Goal: Check status

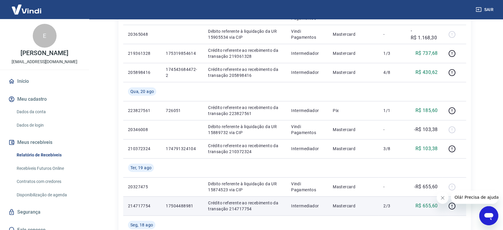
scroll to position [264, 0]
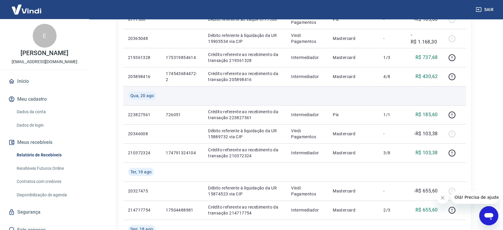
click at [456, 95] on td at bounding box center [454, 95] width 24 height 19
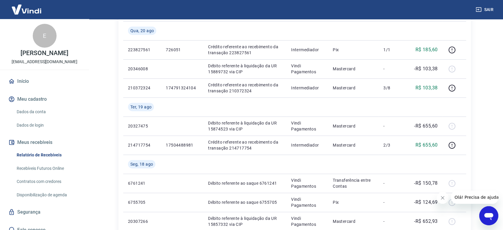
scroll to position [330, 0]
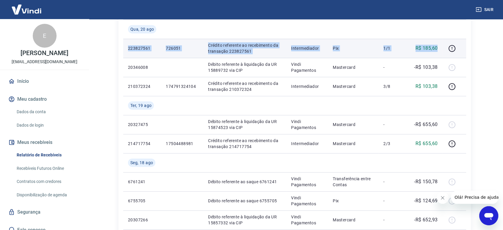
drag, startPoint x: 127, startPoint y: 48, endPoint x: 440, endPoint y: 44, distance: 312.9
click at [440, 44] on tr "223827561 726051 Crédito referente ao recebimento da transação 223827561 Interm…" at bounding box center [294, 48] width 343 height 19
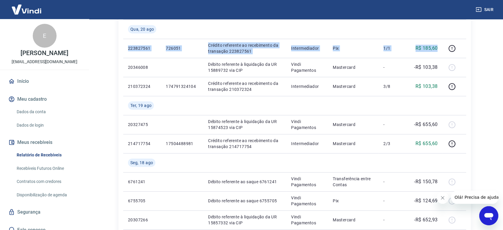
copy tr "223827561 726051 Crédito referente ao recebimento da transação 223827561 Interm…"
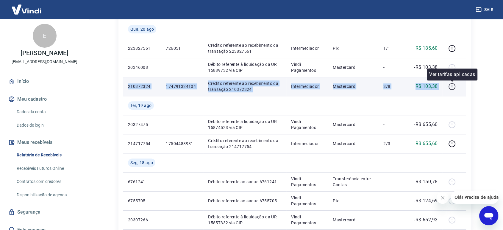
drag, startPoint x: 127, startPoint y: 84, endPoint x: 447, endPoint y: 85, distance: 320.6
click at [447, 85] on tr "210372324 174791324104 Crédito referente ao recebimento da transação 210372324 …" at bounding box center [294, 86] width 343 height 19
copy tr "210372324 174791324104 Crédito referente ao recebimento da transação 210372324 …"
click at [206, 94] on td "Crédito referente ao recebimento da transação 210372324" at bounding box center [244, 86] width 83 height 19
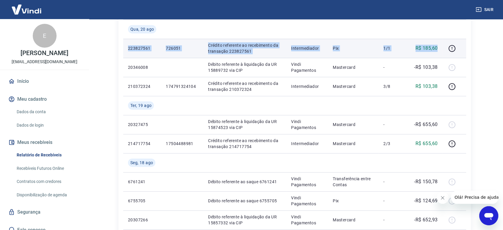
drag, startPoint x: 126, startPoint y: 47, endPoint x: 438, endPoint y: 47, distance: 311.4
click at [438, 47] on tr "223827561 726051 Crédito referente ao recebimento da transação 223827561 Interm…" at bounding box center [294, 48] width 343 height 19
copy tr "223827561 726051 Crédito referente ao recebimento da transação 223827561 Interm…"
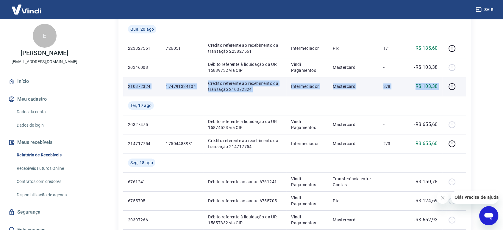
drag, startPoint x: 127, startPoint y: 85, endPoint x: 444, endPoint y: 92, distance: 316.5
click at [444, 92] on tr "210372324 174791324104 Crédito referente ao recebimento da transação 210372324 …" at bounding box center [294, 86] width 343 height 19
copy tr "210372324 174791324104 Crédito referente ao recebimento da transação 210372324 …"
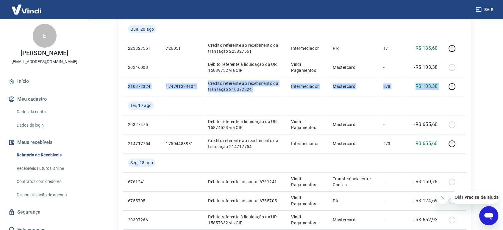
drag, startPoint x: 462, startPoint y: 93, endPoint x: 507, endPoint y: 104, distance: 46.5
click at [462, 93] on td at bounding box center [454, 86] width 24 height 19
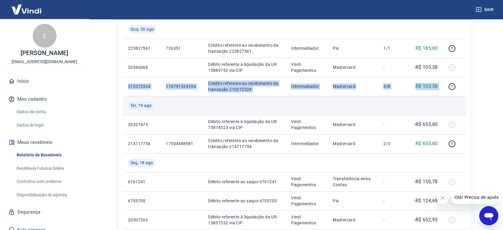
click at [372, 96] on td at bounding box center [353, 105] width 51 height 19
